Goal: Navigation & Orientation: Find specific page/section

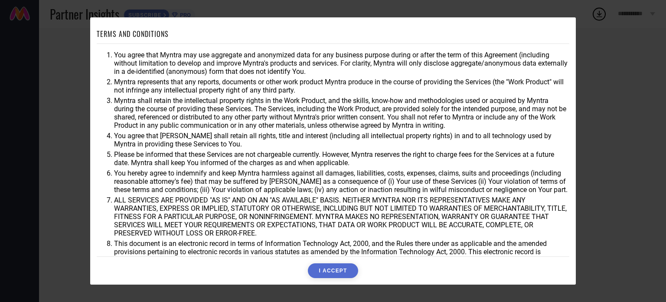
scroll to position [25, 0]
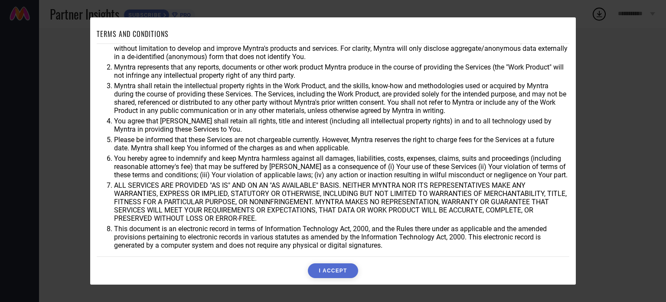
click at [334, 265] on button "I ACCEPT" at bounding box center [333, 270] width 50 height 15
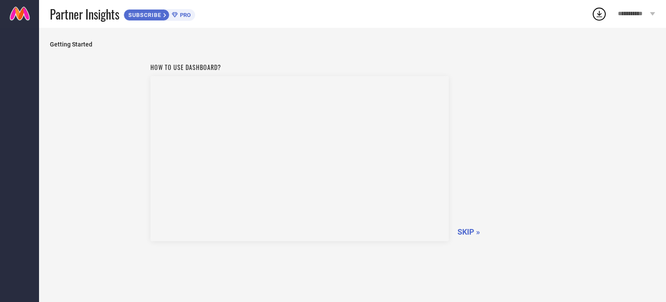
click at [466, 231] on span "SKIP »" at bounding box center [469, 231] width 23 height 9
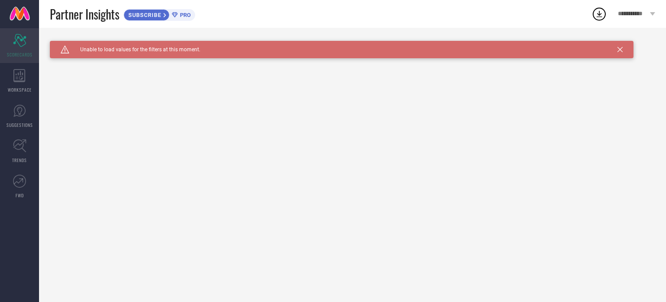
click at [23, 50] on div "Scorecard SCORECARDS" at bounding box center [19, 45] width 39 height 35
click at [19, 74] on icon at bounding box center [19, 75] width 12 height 13
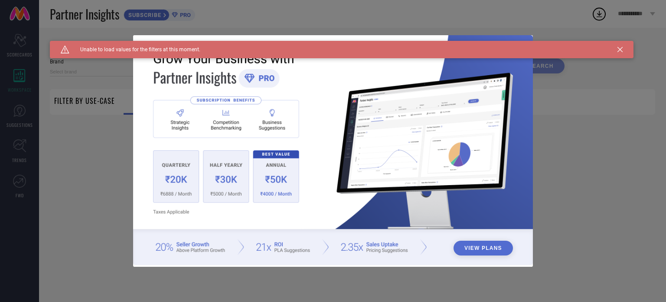
type input "1 STOP FASHION"
type input "All"
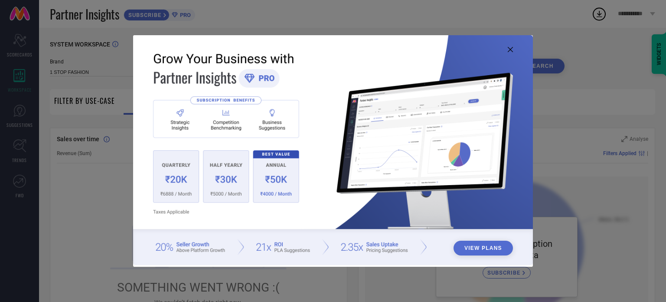
click at [508, 53] on img at bounding box center [333, 150] width 400 height 230
click at [508, 50] on icon at bounding box center [510, 49] width 5 height 5
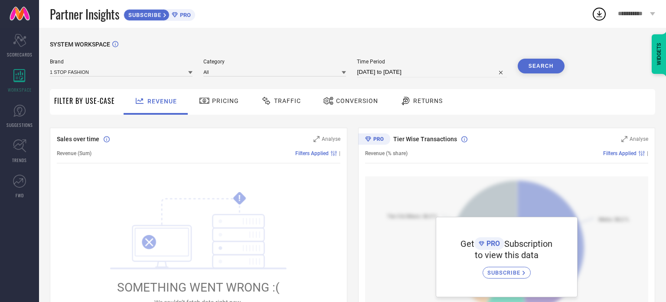
click at [221, 103] on span "Pricing" at bounding box center [225, 100] width 27 height 7
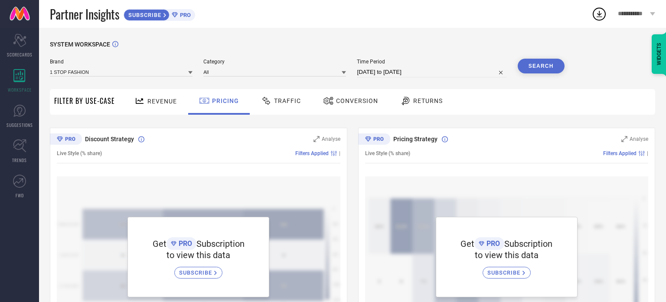
click at [270, 100] on icon at bounding box center [266, 100] width 11 height 10
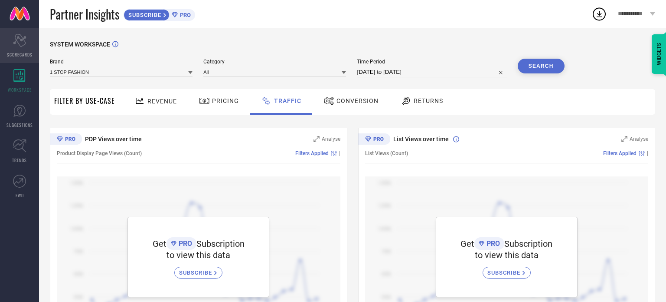
click at [19, 50] on div "Scorecard SCORECARDS" at bounding box center [19, 45] width 39 height 35
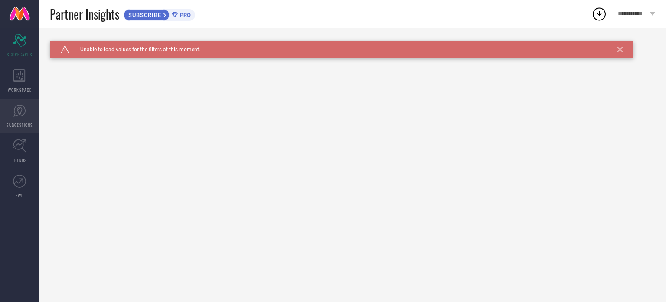
click at [23, 125] on span "SUGGESTIONS" at bounding box center [20, 124] width 26 height 7
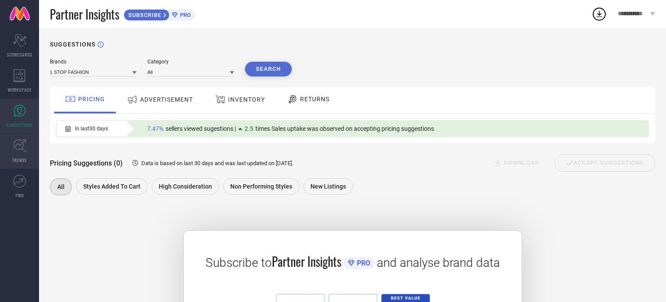
click at [17, 144] on icon at bounding box center [19, 145] width 13 height 13
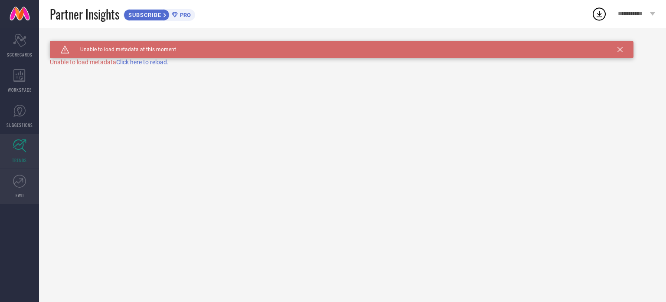
click at [20, 188] on link "FWD" at bounding box center [19, 186] width 39 height 35
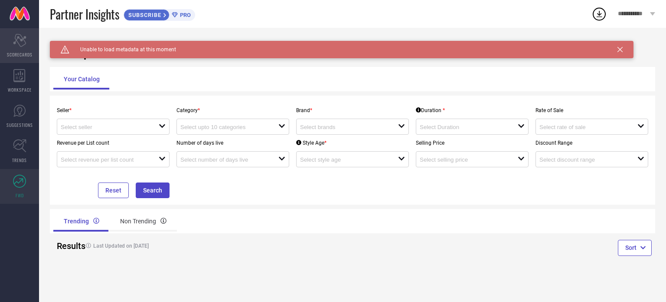
click at [19, 43] on icon "Scorecard" at bounding box center [19, 40] width 13 height 13
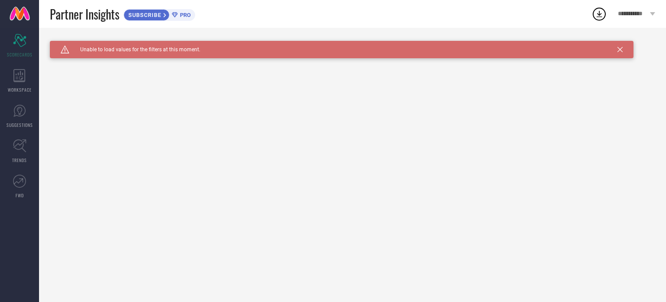
click at [158, 13] on span "SUBSCRIBE" at bounding box center [143, 15] width 39 height 7
